Goal: Task Accomplishment & Management: Complete application form

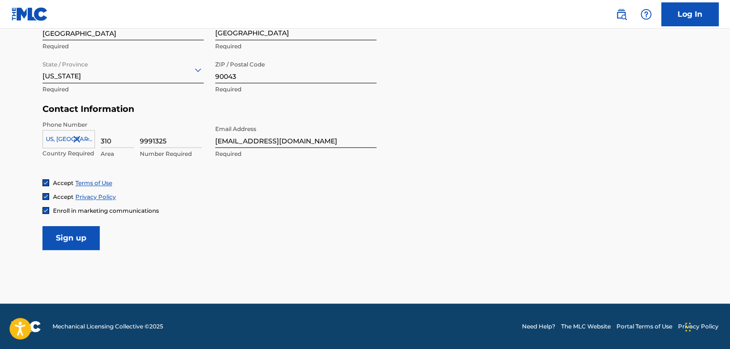
click at [51, 239] on input "Sign up" at bounding box center [70, 238] width 57 height 24
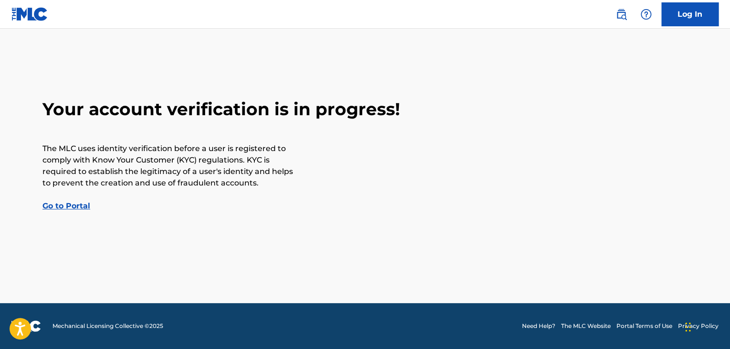
click at [61, 204] on link "Go to Portal" at bounding box center [66, 205] width 48 height 9
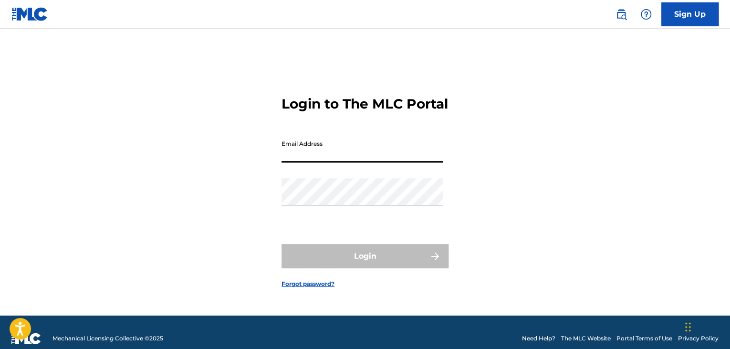
click at [345, 162] on input "Email Address" at bounding box center [362, 148] width 161 height 27
type input "[EMAIL_ADDRESS][DOMAIN_NAME]"
click at [349, 214] on div "Password" at bounding box center [362, 199] width 161 height 43
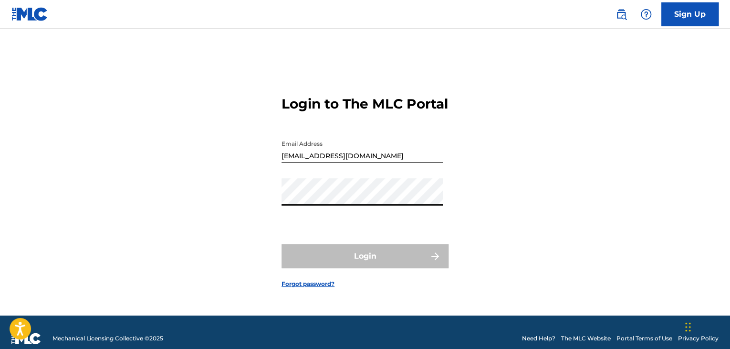
click at [272, 218] on div "Login to The MLC Portal Email Address [EMAIL_ADDRESS][DOMAIN_NAME] Password Log…" at bounding box center [365, 184] width 668 height 263
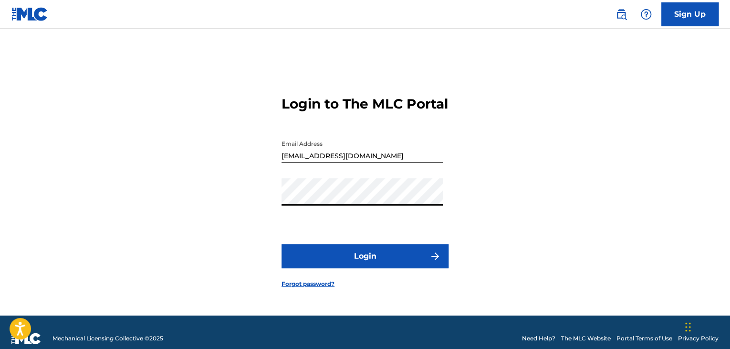
click at [386, 254] on button "Login" at bounding box center [365, 256] width 167 height 24
click at [322, 288] on link "Forgot password?" at bounding box center [308, 283] width 53 height 9
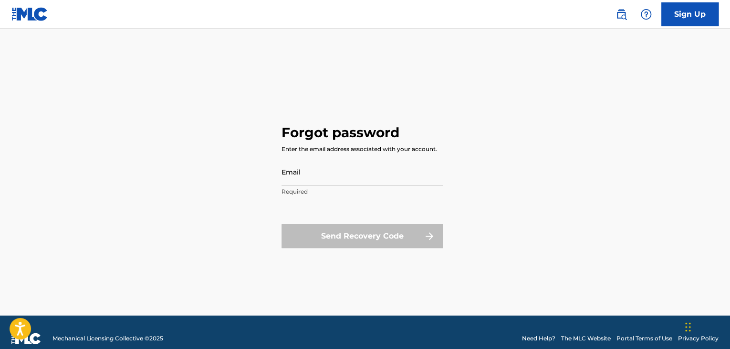
click at [296, 176] on input "Email" at bounding box center [362, 171] width 161 height 27
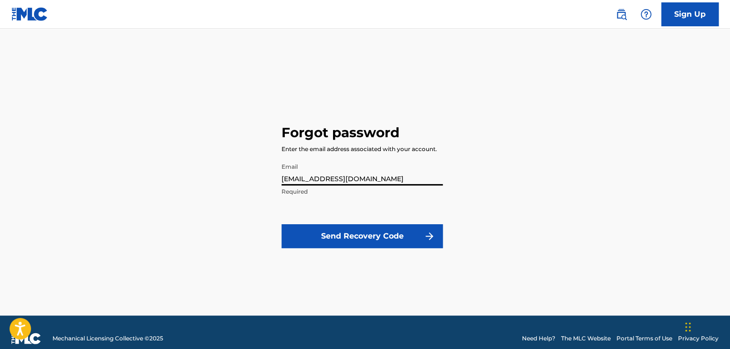
type input "[EMAIL_ADDRESS][DOMAIN_NAME]"
click at [328, 228] on button "Send Recovery Code" at bounding box center [362, 236] width 161 height 24
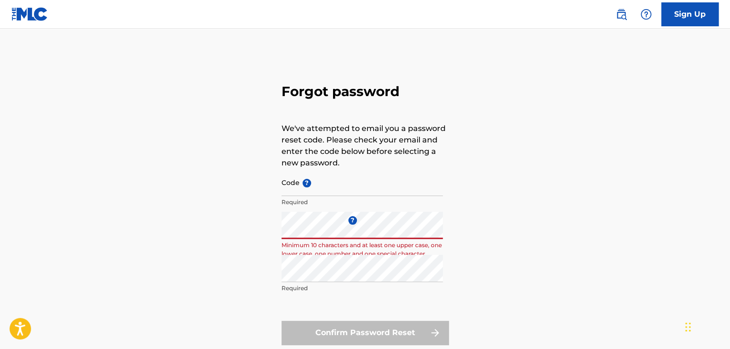
click at [268, 231] on div "Forgot password We've attempted to email you a password reset code. Please chec…" at bounding box center [365, 212] width 668 height 318
drag, startPoint x: 280, startPoint y: 231, endPoint x: 285, endPoint y: 190, distance: 41.3
click at [285, 190] on input "Code ?" at bounding box center [362, 182] width 161 height 27
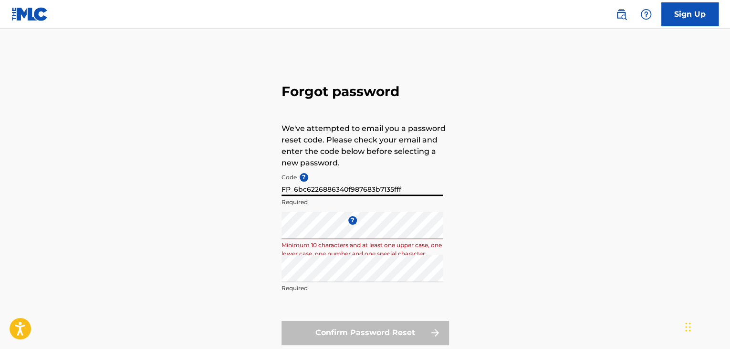
type input "FP_6bc6226886340f987683b7135fff"
click at [254, 212] on div "Forgot password We've attempted to email you a password reset code. Please chec…" at bounding box center [365, 212] width 668 height 318
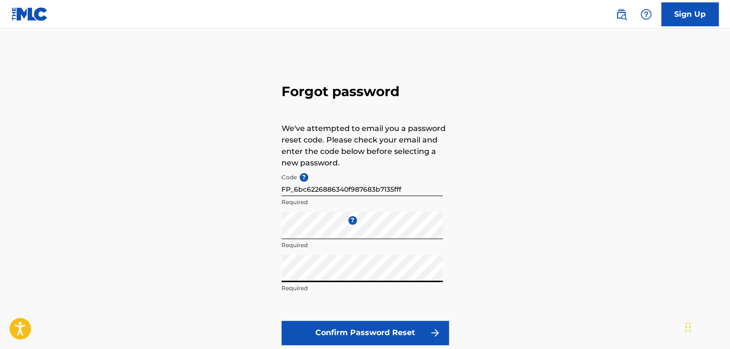
click at [342, 333] on button "Confirm Password Reset" at bounding box center [365, 332] width 167 height 24
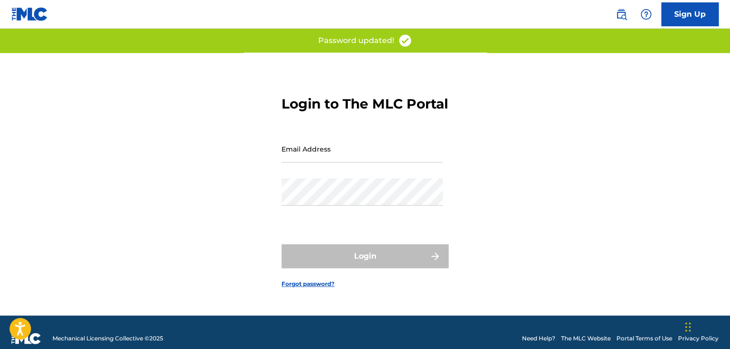
click at [354, 162] on input "Email Address" at bounding box center [362, 148] width 161 height 27
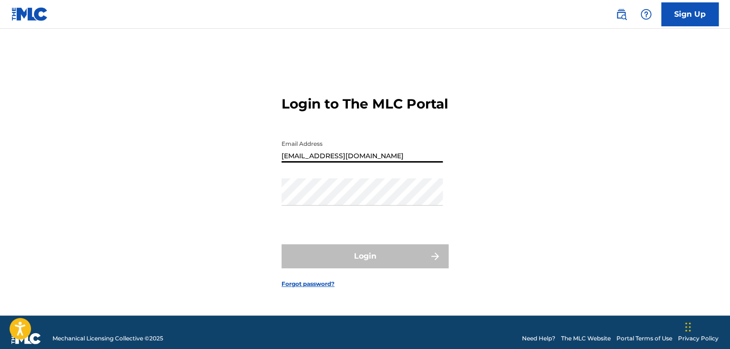
type input "[EMAIL_ADDRESS][DOMAIN_NAME]"
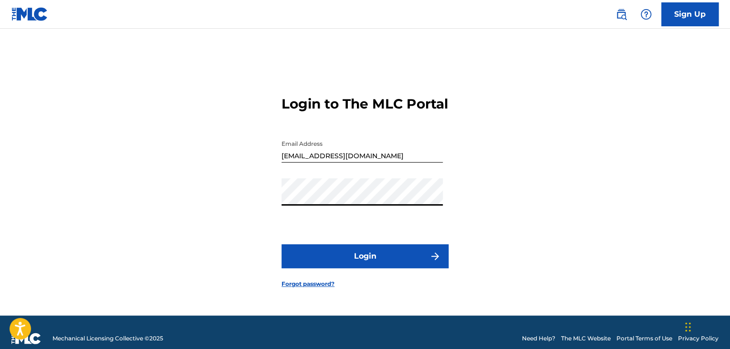
click at [354, 263] on button "Login" at bounding box center [365, 256] width 167 height 24
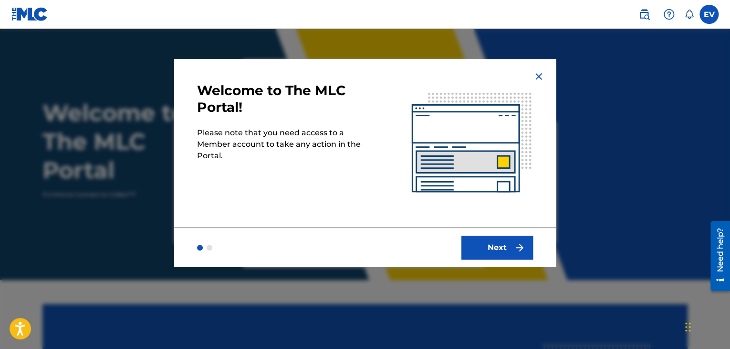
click at [519, 244] on img "submit" at bounding box center [519, 247] width 11 height 11
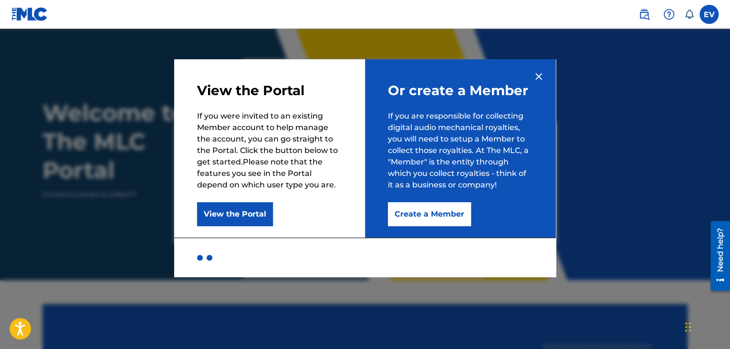
click at [447, 216] on button "Create a Member" at bounding box center [429, 214] width 83 height 24
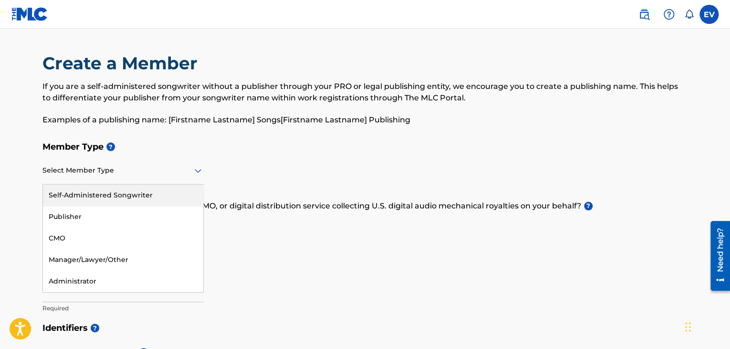
click at [174, 174] on div at bounding box center [122, 170] width 161 height 12
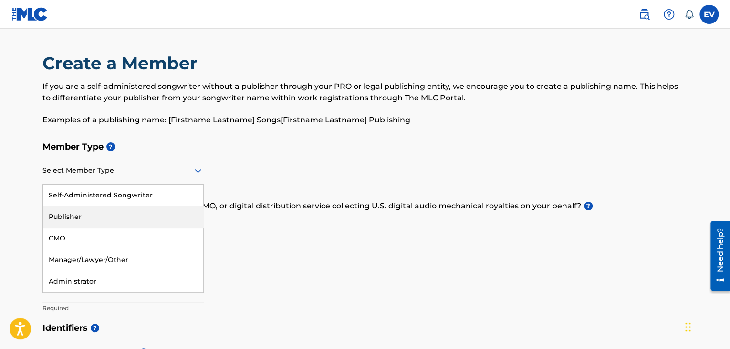
click at [103, 218] on div "Publisher" at bounding box center [123, 216] width 160 height 21
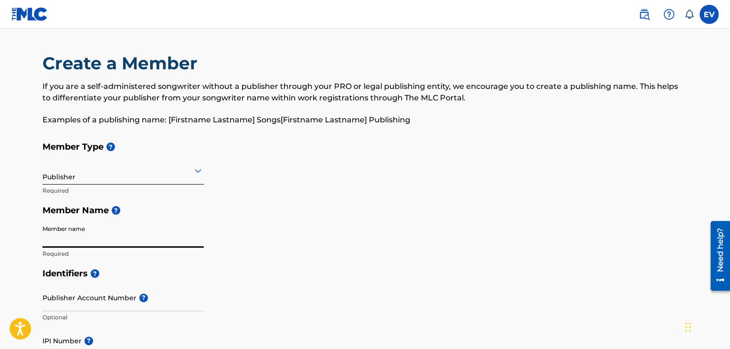
click at [107, 238] on input "Member name" at bounding box center [122, 233] width 161 height 27
type input "b"
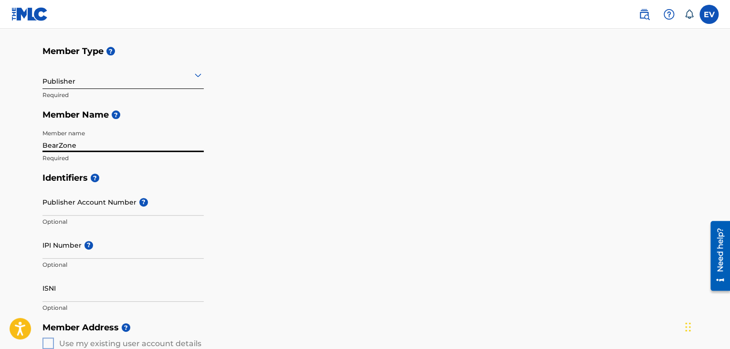
type input "BearZone"
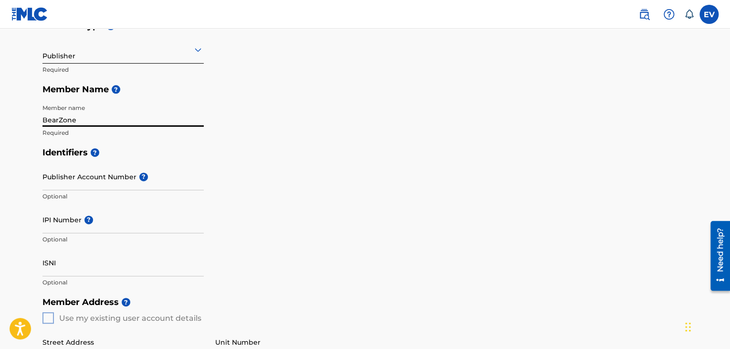
scroll to position [143, 0]
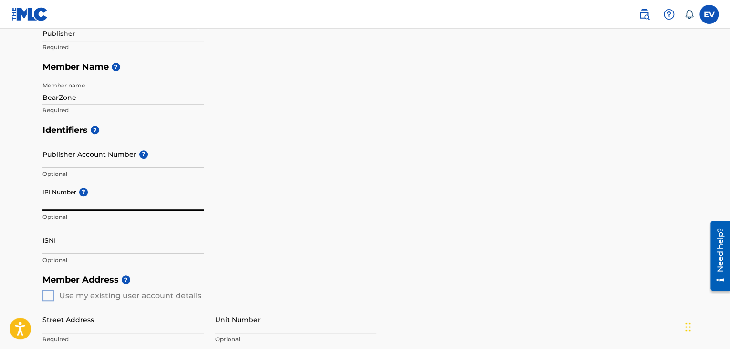
click at [102, 208] on input "IPI Number ?" at bounding box center [122, 196] width 161 height 27
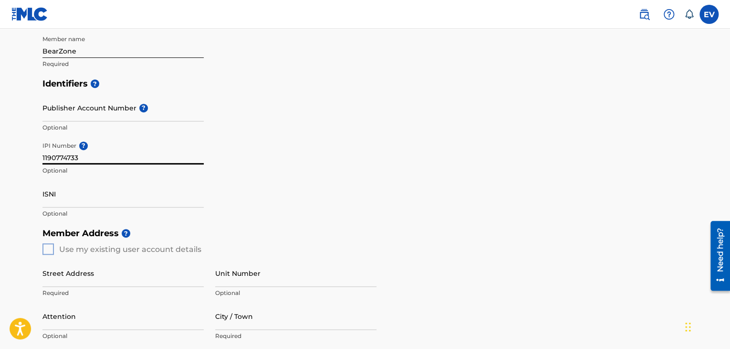
scroll to position [239, 0]
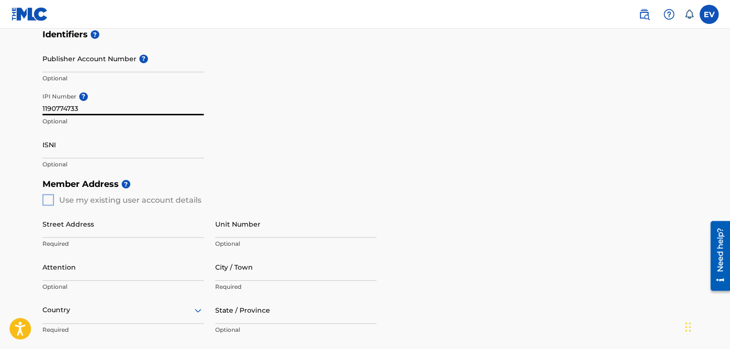
type input "1190774733"
click at [46, 200] on div "Member Address ? Use my existing user account details Street Address Required U…" at bounding box center [365, 283] width 646 height 218
click at [53, 200] on div "Member Address ? Use my existing user account details Street Address Required U…" at bounding box center [365, 283] width 646 height 218
click at [60, 225] on input "Street Address" at bounding box center [122, 223] width 161 height 27
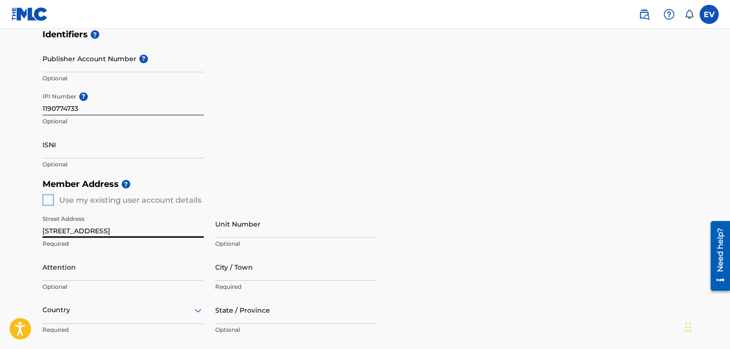
type input "[STREET_ADDRESS]"
drag, startPoint x: 244, startPoint y: 286, endPoint x: 246, endPoint y: 281, distance: 5.6
click at [245, 286] on p "Required" at bounding box center [295, 286] width 161 height 9
click at [248, 274] on input "City / Town" at bounding box center [295, 266] width 161 height 27
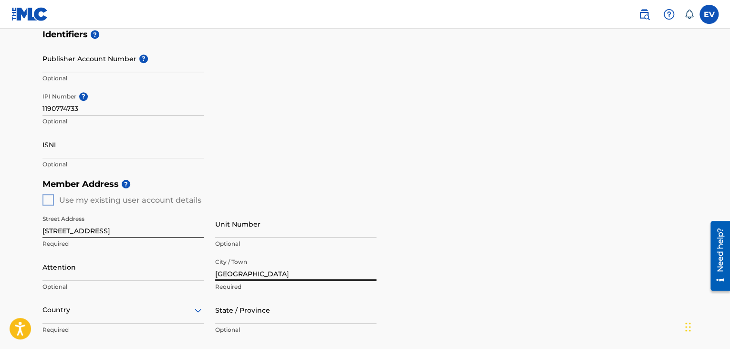
type input "[GEOGRAPHIC_DATA]"
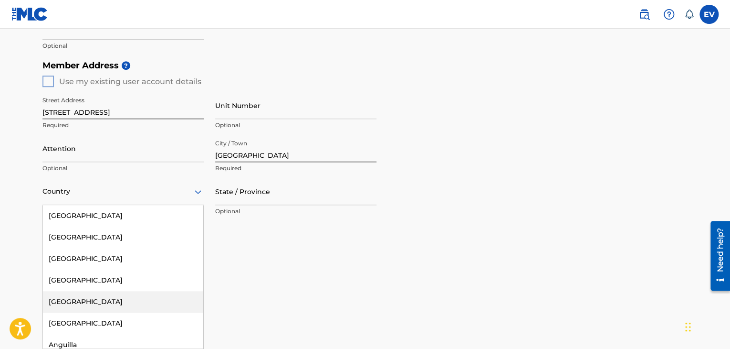
click at [161, 205] on div "223 results available. Use Up and Down to choose options, press Enter to select…" at bounding box center [122, 191] width 161 height 27
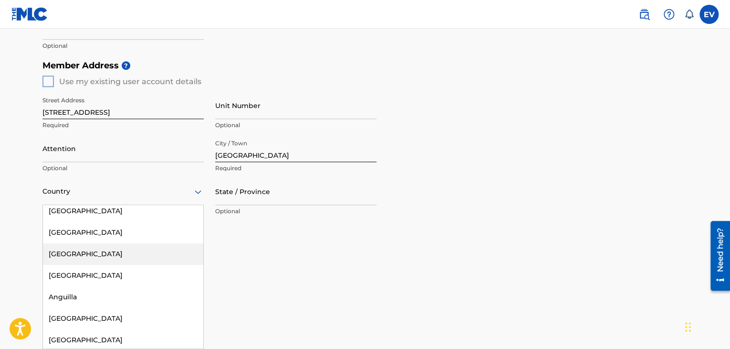
scroll to position [0, 0]
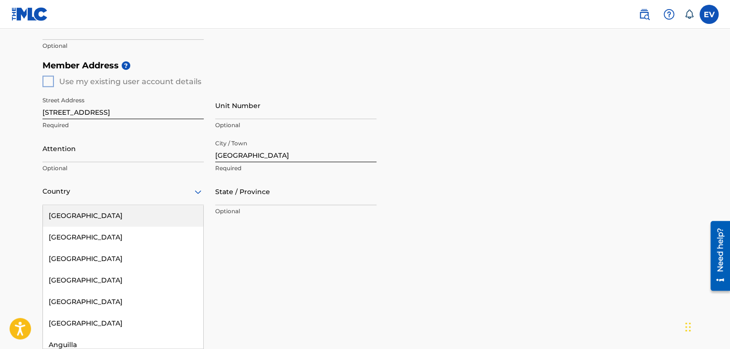
click at [109, 216] on div "[GEOGRAPHIC_DATA]" at bounding box center [123, 215] width 160 height 21
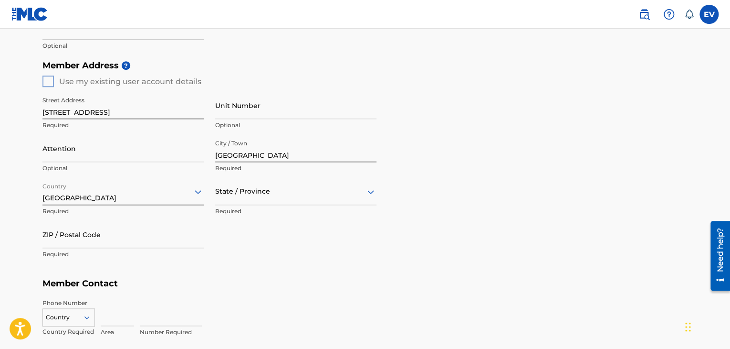
click at [243, 190] on div at bounding box center [295, 191] width 161 height 12
click at [235, 316] on div "[US_STATE]" at bounding box center [296, 322] width 160 height 21
drag, startPoint x: 139, startPoint y: 241, endPoint x: 139, endPoint y: 235, distance: 5.7
click at [139, 240] on input "ZIP / Postal Code" at bounding box center [122, 234] width 161 height 27
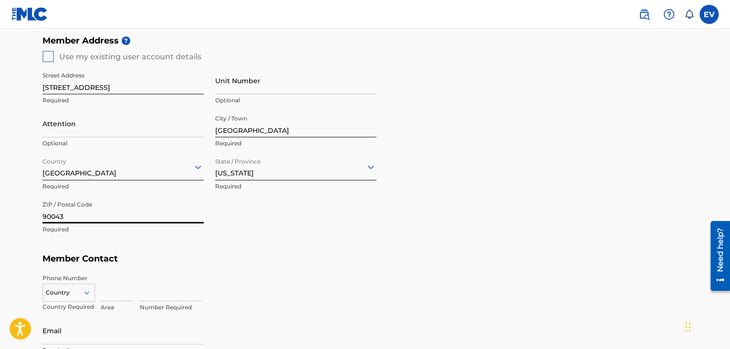
scroll to position [405, 0]
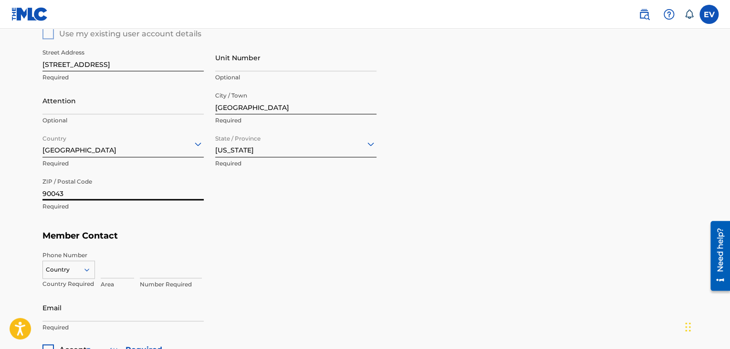
type input "90043"
click at [83, 270] on div "Country" at bounding box center [68, 267] width 53 height 14
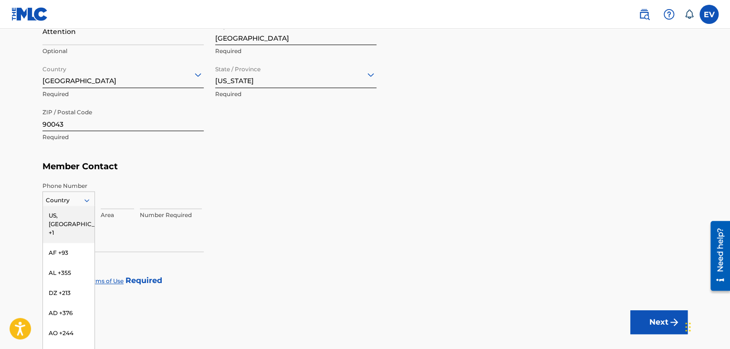
click at [73, 221] on div "US, [GEOGRAPHIC_DATA] +1" at bounding box center [69, 223] width 52 height 37
click at [122, 196] on input at bounding box center [117, 194] width 33 height 27
type input "2"
type input "310"
click at [161, 205] on input at bounding box center [171, 194] width 62 height 27
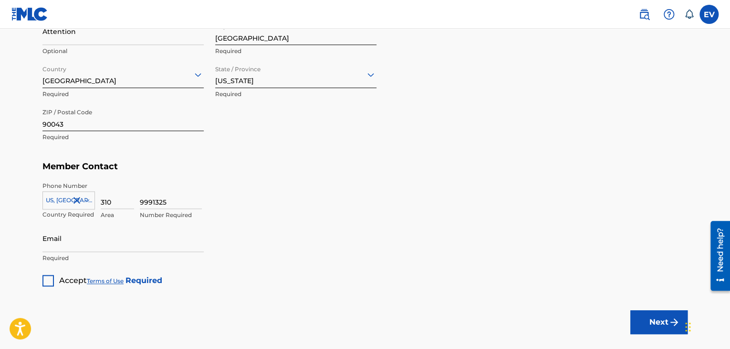
type input "9991325"
click at [162, 253] on div "Email Required" at bounding box center [122, 245] width 161 height 43
click at [162, 250] on input "Email" at bounding box center [122, 237] width 161 height 27
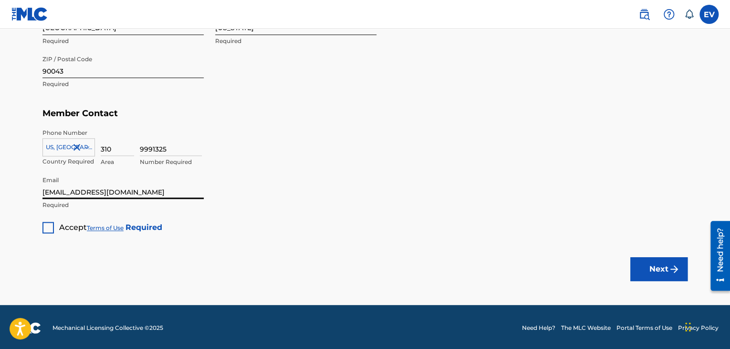
scroll to position [529, 0]
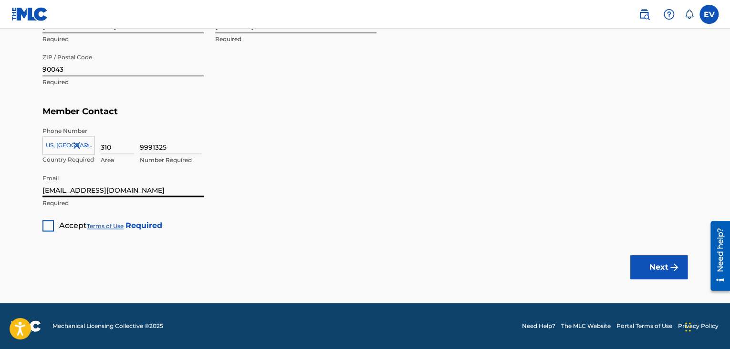
type input "[EMAIL_ADDRESS][DOMAIN_NAME]"
click at [49, 224] on div at bounding box center [47, 225] width 11 height 11
click at [663, 269] on button "Next" at bounding box center [659, 267] width 57 height 24
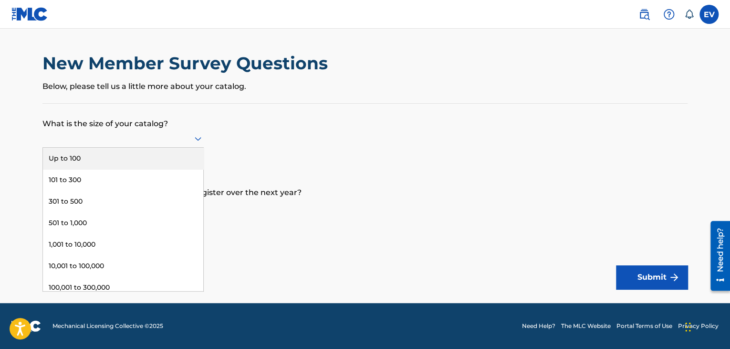
click at [182, 135] on div at bounding box center [122, 138] width 161 height 12
click at [104, 159] on div "Up to 100" at bounding box center [123, 158] width 160 height 21
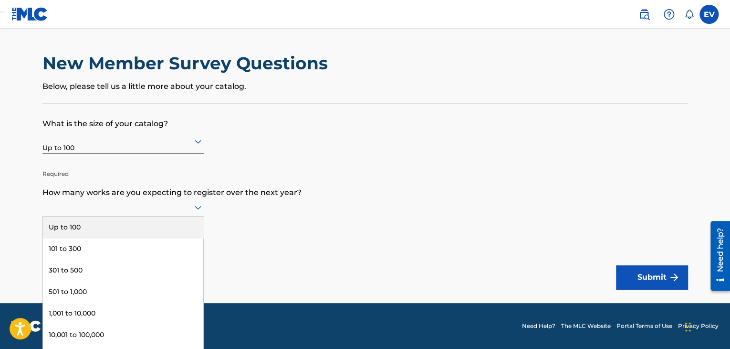
click at [195, 206] on icon at bounding box center [198, 208] width 7 height 4
click at [159, 226] on div "Up to 100" at bounding box center [123, 226] width 160 height 21
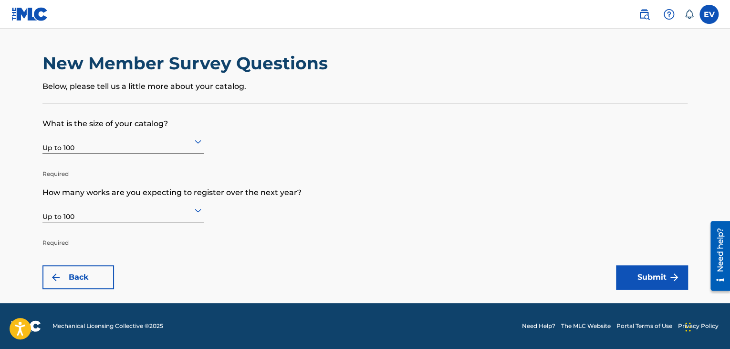
click at [646, 267] on button "Submit" at bounding box center [652, 277] width 72 height 24
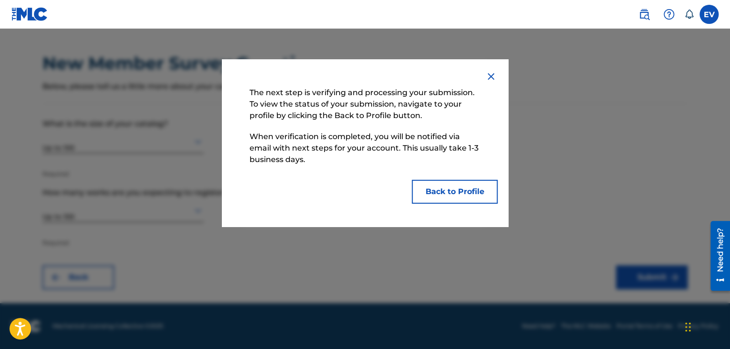
click at [445, 189] on button "Back to Profile" at bounding box center [455, 192] width 86 height 24
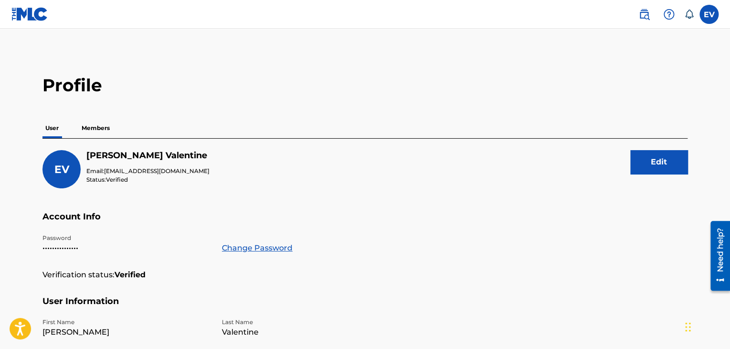
click at [100, 127] on p "Members" at bounding box center [96, 128] width 34 height 20
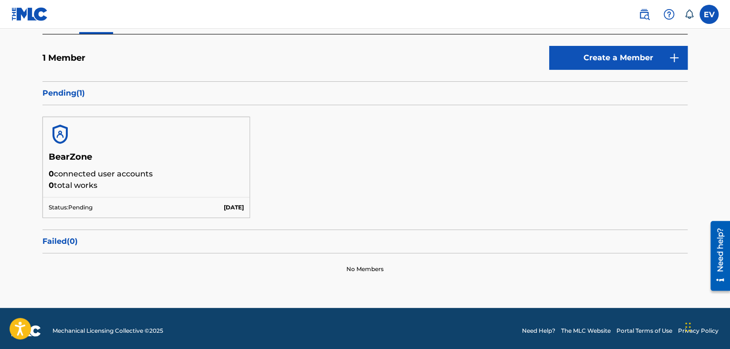
scroll to position [108, 0]
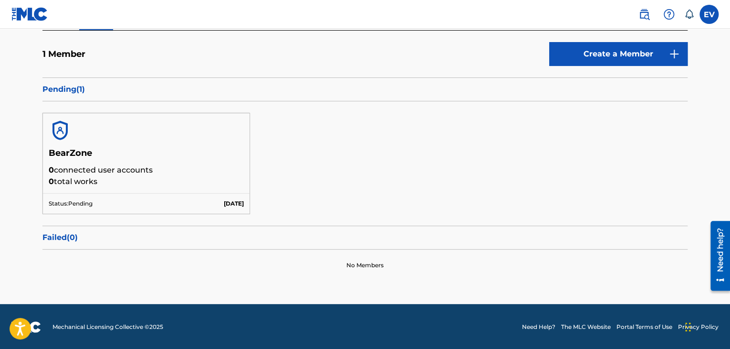
click at [51, 131] on img at bounding box center [60, 130] width 23 height 23
click at [53, 131] on img at bounding box center [60, 130] width 23 height 23
click at [714, 16] on label at bounding box center [709, 14] width 19 height 19
click at [709, 14] on input "EV [PERSON_NAME] [EMAIL_ADDRESS][DOMAIN_NAME] Notification Preferences Profile …" at bounding box center [709, 14] width 0 height 0
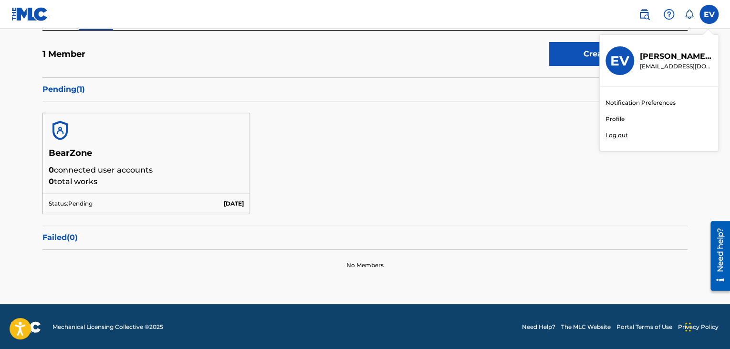
click at [57, 127] on img at bounding box center [60, 130] width 23 height 23
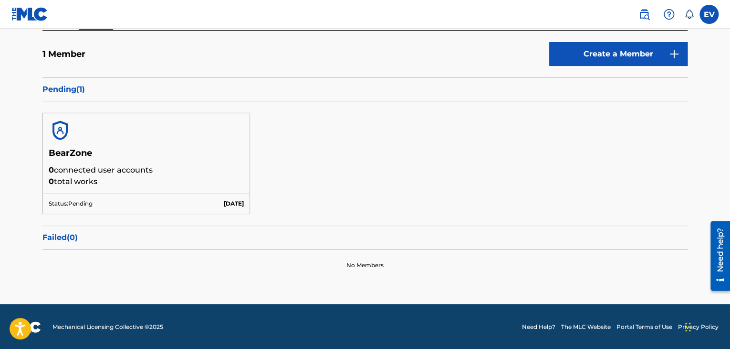
click at [57, 125] on img at bounding box center [60, 130] width 23 height 23
click at [616, 56] on link "Create a Member" at bounding box center [619, 54] width 138 height 24
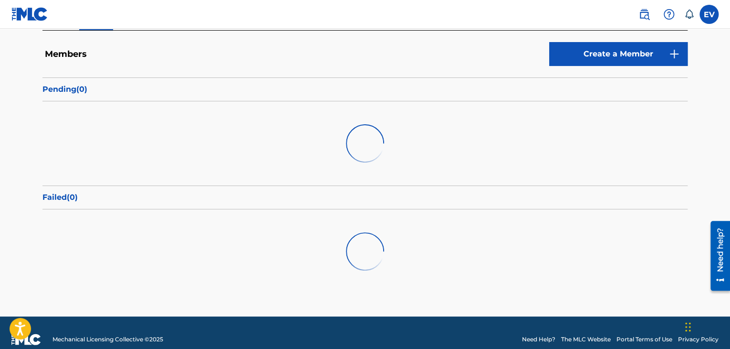
scroll to position [108, 0]
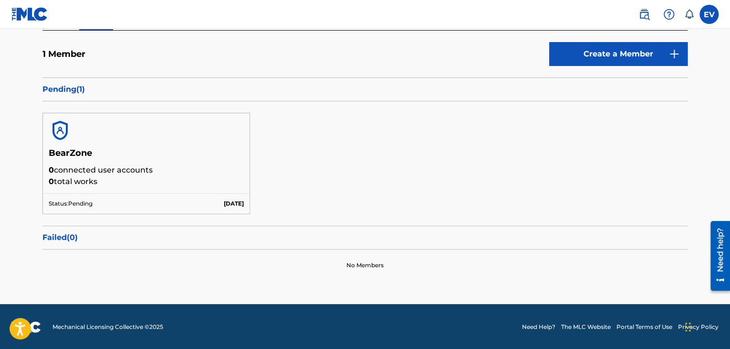
click at [29, 18] on img at bounding box center [29, 14] width 37 height 14
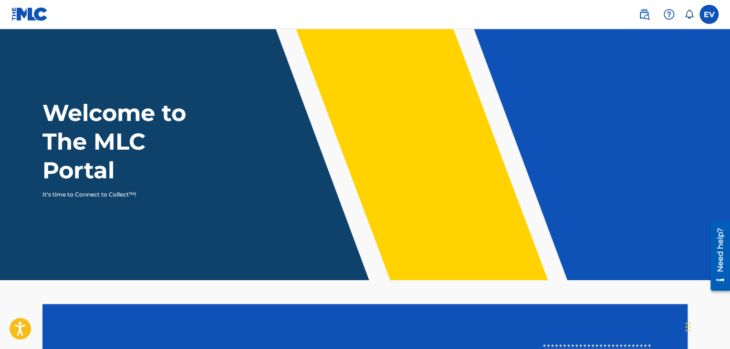
click at [714, 13] on label at bounding box center [709, 14] width 19 height 19
click at [709, 14] on input "EV [PERSON_NAME] [EMAIL_ADDRESS][DOMAIN_NAME] Notification Preferences Profile …" at bounding box center [709, 14] width 0 height 0
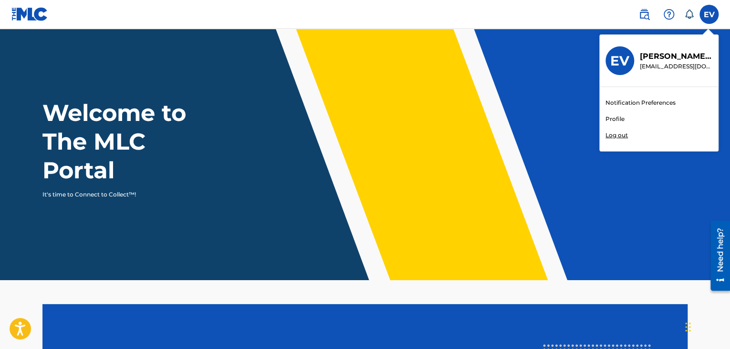
click at [685, 15] on icon at bounding box center [690, 15] width 10 height 10
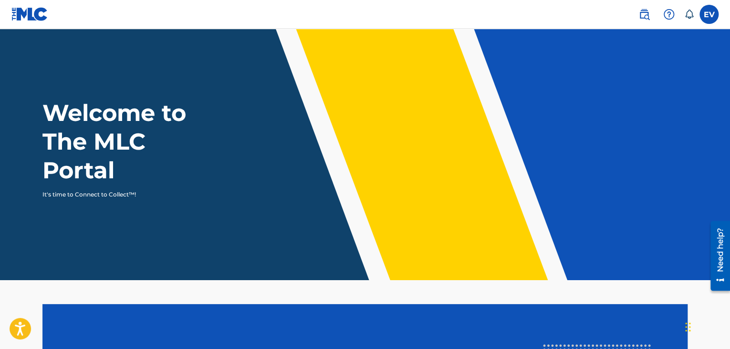
click at [667, 15] on img at bounding box center [669, 14] width 11 height 11
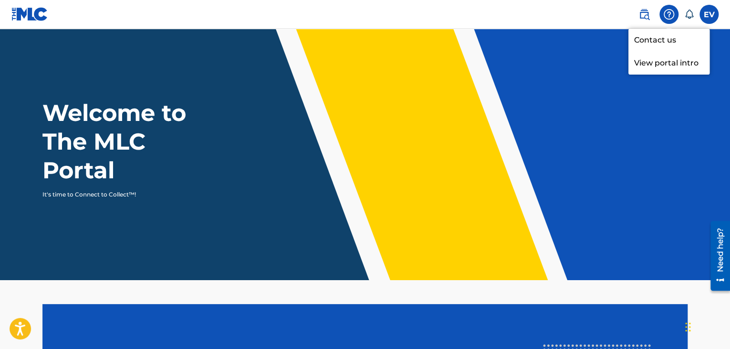
click at [651, 18] on link at bounding box center [644, 14] width 19 height 19
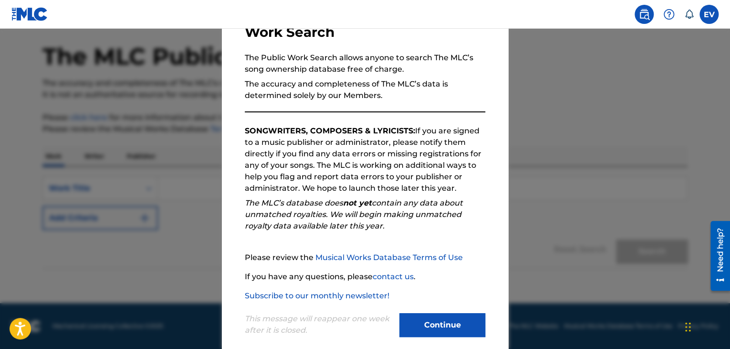
scroll to position [88, 0]
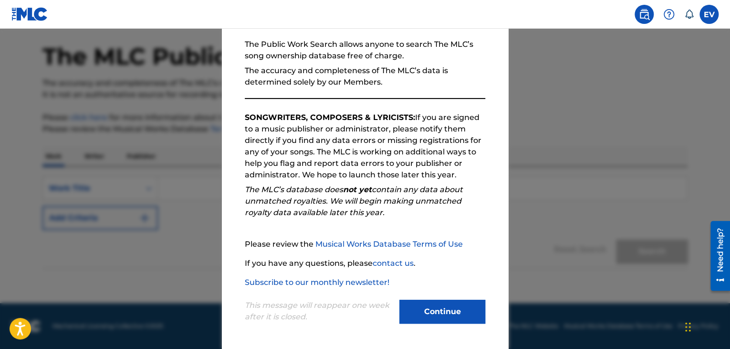
click at [430, 304] on button "Continue" at bounding box center [443, 311] width 86 height 24
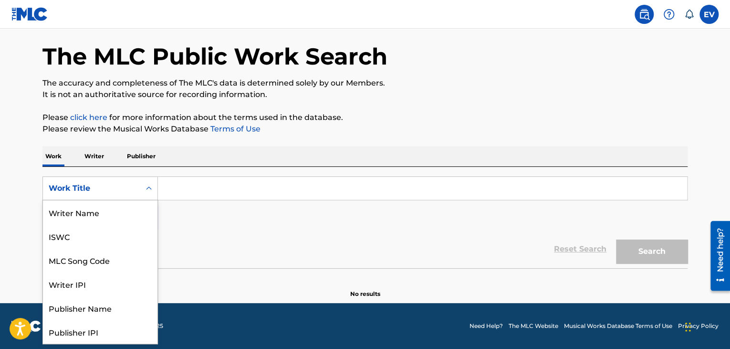
click at [147, 187] on icon "Search Form" at bounding box center [149, 188] width 10 height 10
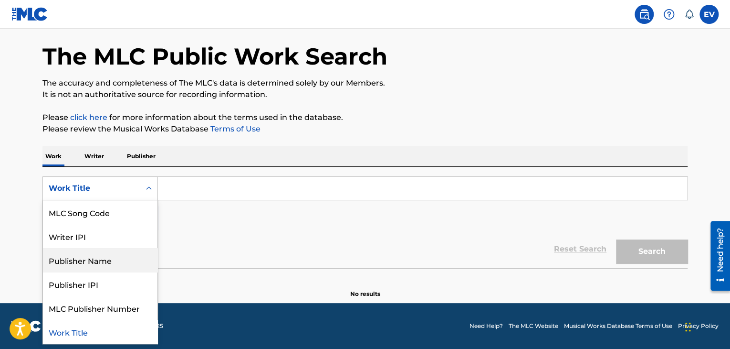
click at [118, 259] on div "Publisher Name" at bounding box center [100, 260] width 115 height 24
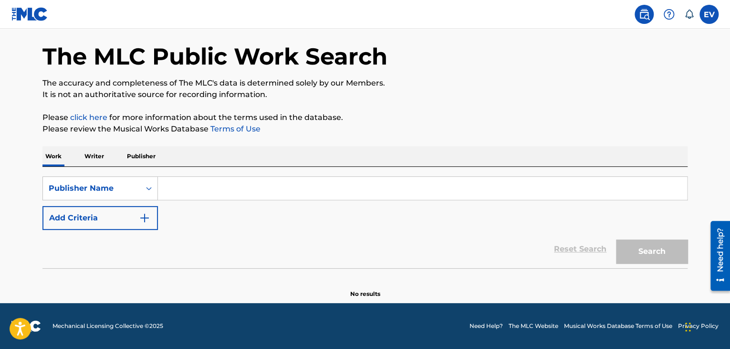
click at [189, 191] on input "Search Form" at bounding box center [422, 188] width 529 height 23
type input "b"
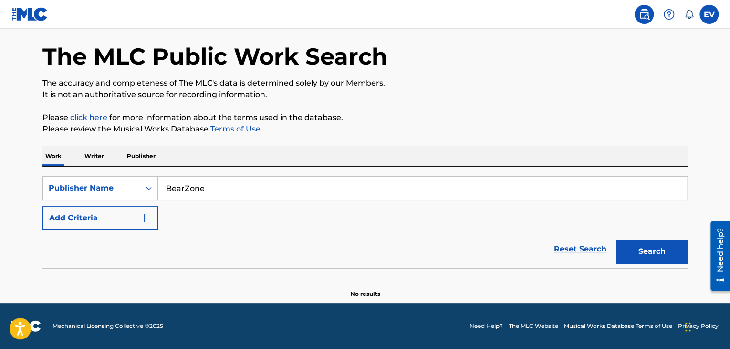
type input "BearZone"
click at [626, 253] on button "Search" at bounding box center [652, 251] width 72 height 24
click at [149, 217] on img "Search Form" at bounding box center [144, 217] width 11 height 11
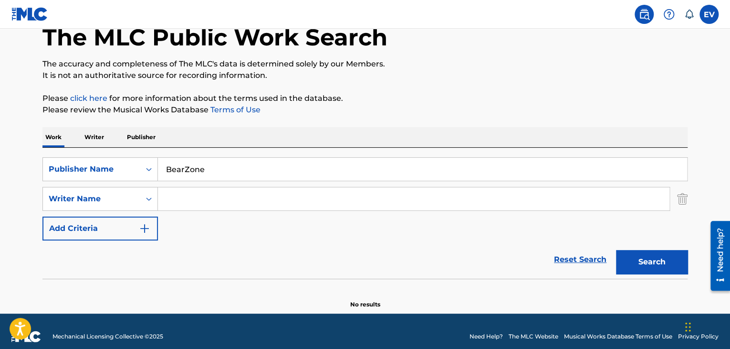
scroll to position [66, 0]
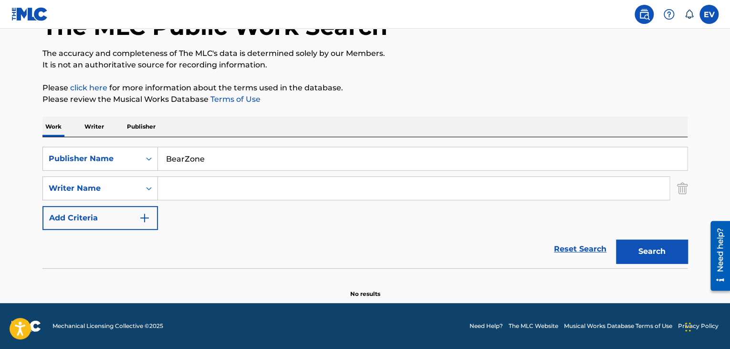
click at [638, 247] on button "Search" at bounding box center [652, 251] width 72 height 24
click at [209, 158] on input "BearZone" at bounding box center [422, 158] width 529 height 23
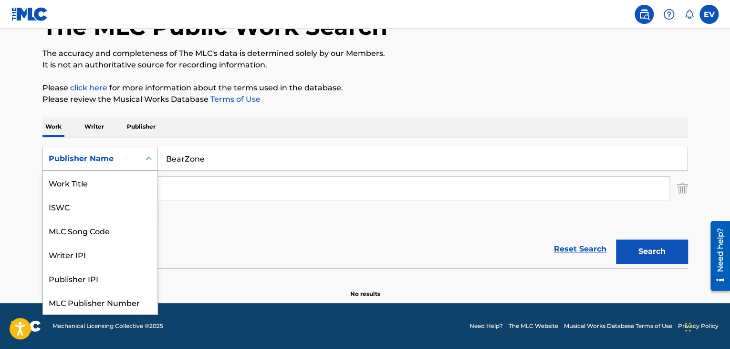
click at [151, 157] on icon "Search Form" at bounding box center [149, 159] width 10 height 10
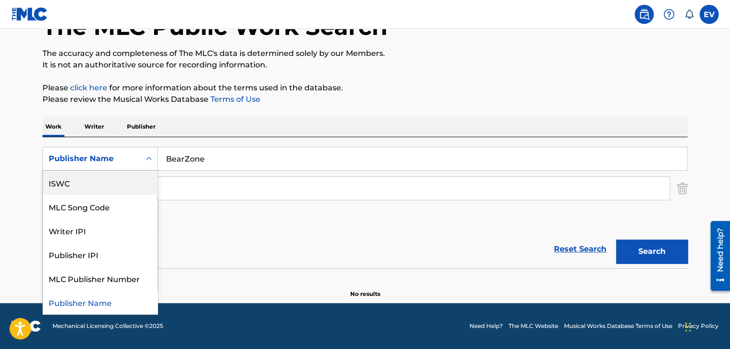
click at [417, 68] on p "It is not an authoritative source for recording information." at bounding box center [365, 64] width 646 height 11
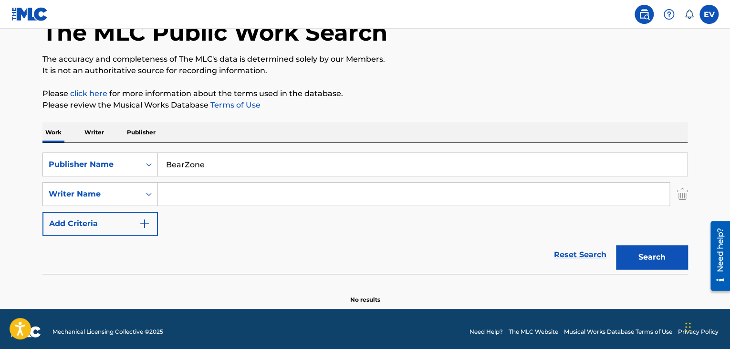
scroll to position [66, 0]
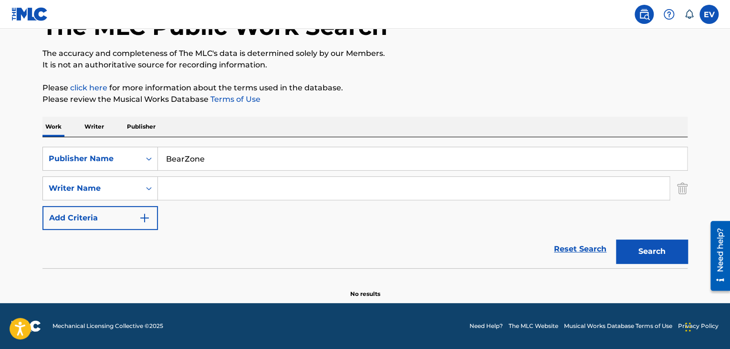
click at [572, 251] on link "Reset Search" at bounding box center [581, 248] width 62 height 21
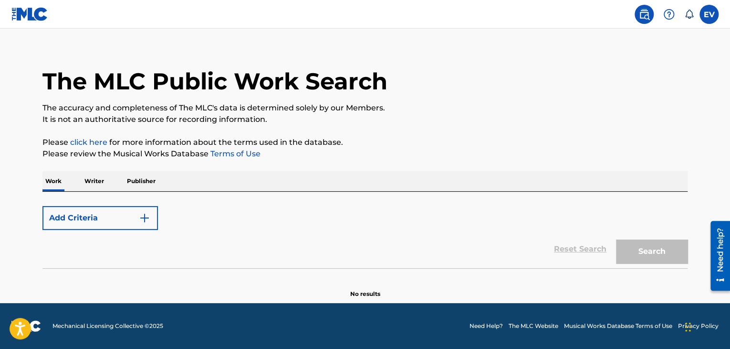
scroll to position [36, 0]
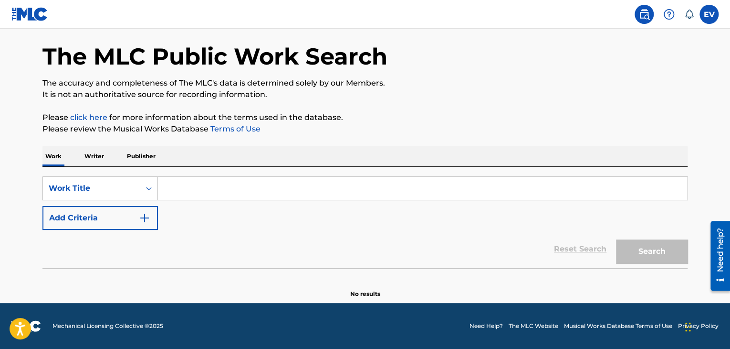
click at [644, 12] on img at bounding box center [644, 14] width 11 height 11
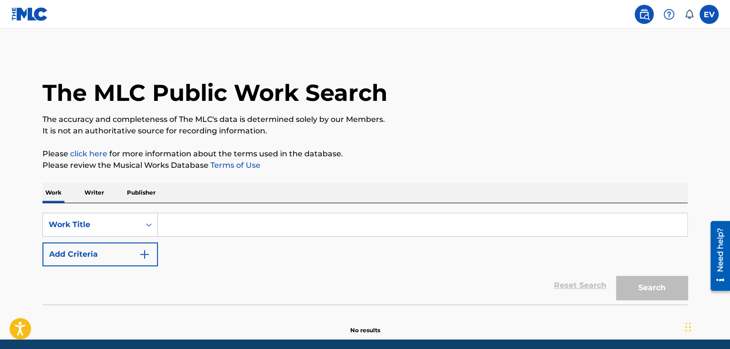
click at [30, 13] on img at bounding box center [29, 14] width 37 height 14
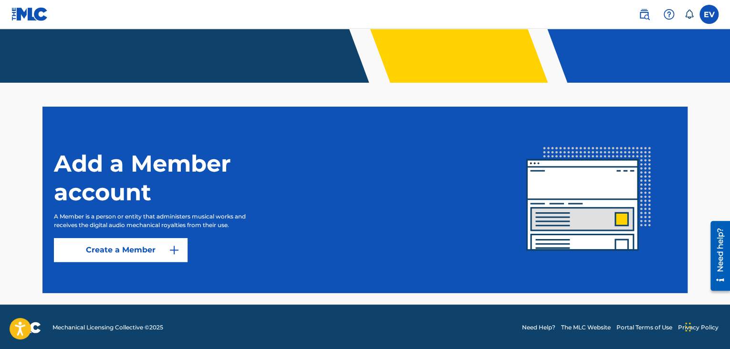
scroll to position [199, 0]
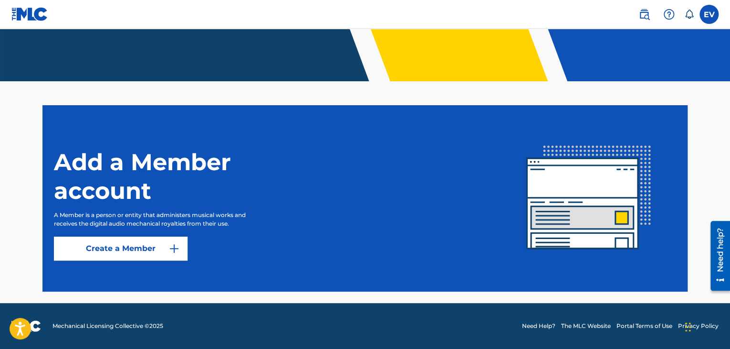
click at [670, 14] on img at bounding box center [669, 14] width 11 height 11
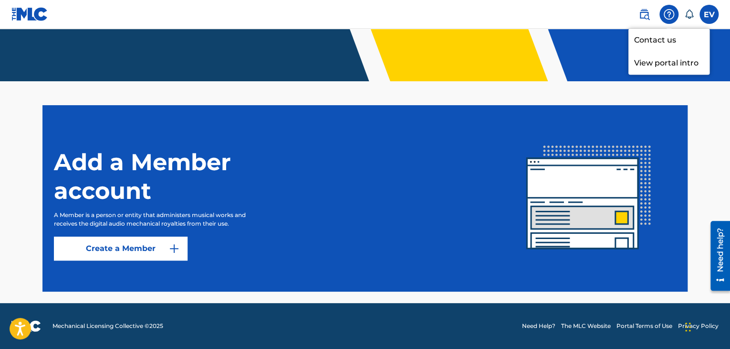
click at [673, 64] on p "View portal intro" at bounding box center [669, 63] width 81 height 23
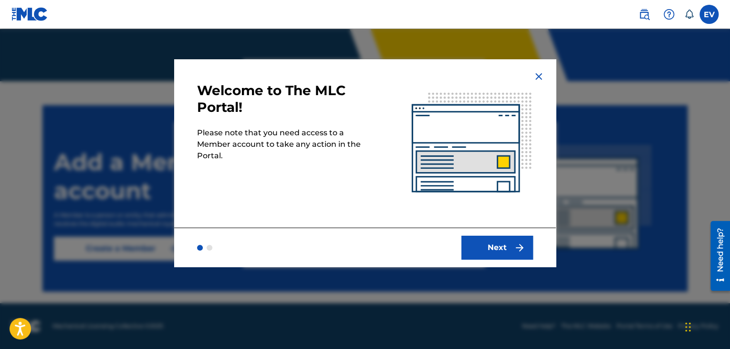
click at [501, 248] on button "Next" at bounding box center [498, 247] width 72 height 24
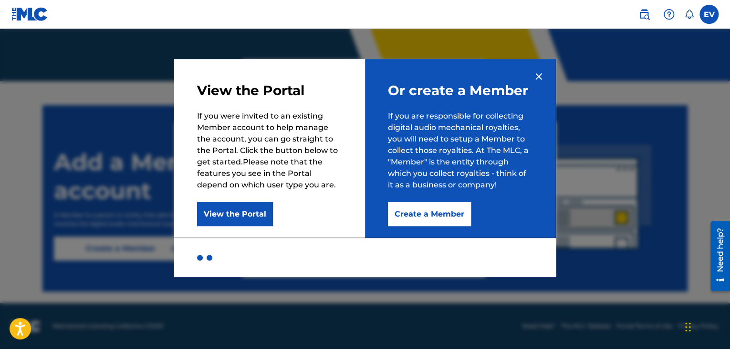
click at [237, 205] on button "View the Portal" at bounding box center [235, 214] width 76 height 24
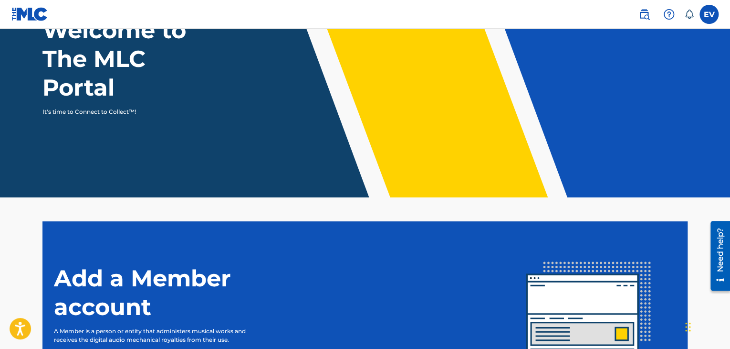
scroll to position [0, 0]
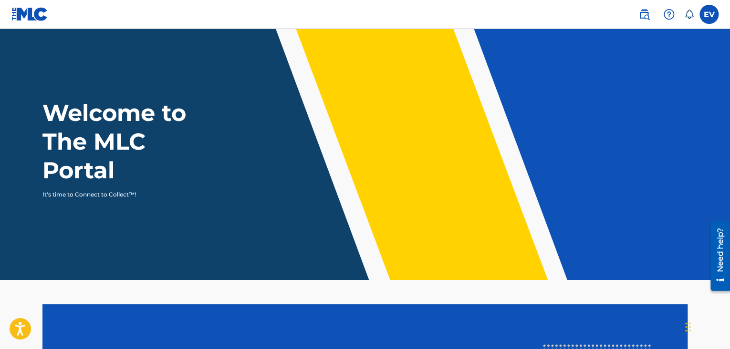
click at [367, 172] on div "Welcome to The MLC Portal It's time to Connect to Collect™!" at bounding box center [365, 148] width 668 height 100
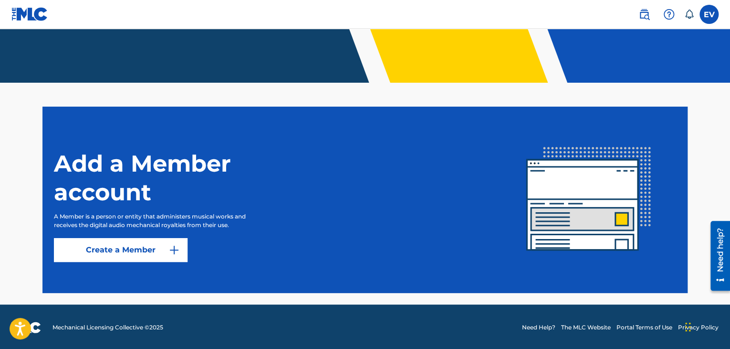
scroll to position [199, 0]
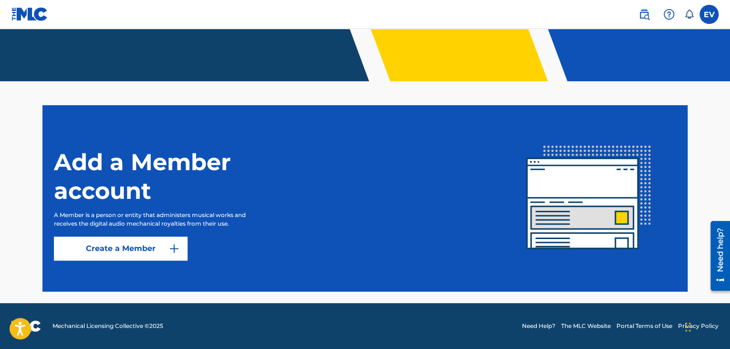
drag, startPoint x: 647, startPoint y: 297, endPoint x: 538, endPoint y: 306, distance: 109.7
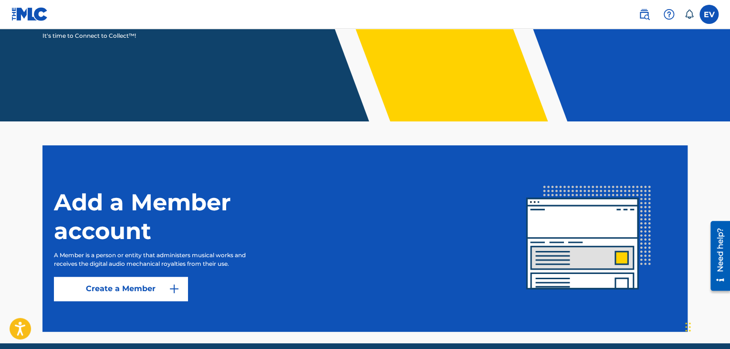
drag, startPoint x: 571, startPoint y: 299, endPoint x: 519, endPoint y: 258, distance: 66.7
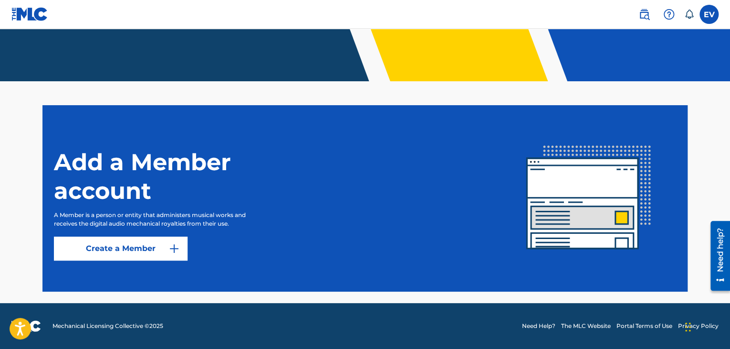
drag, startPoint x: 518, startPoint y: 283, endPoint x: 554, endPoint y: 273, distance: 37.5
